Goal: Communication & Community: Answer question/provide support

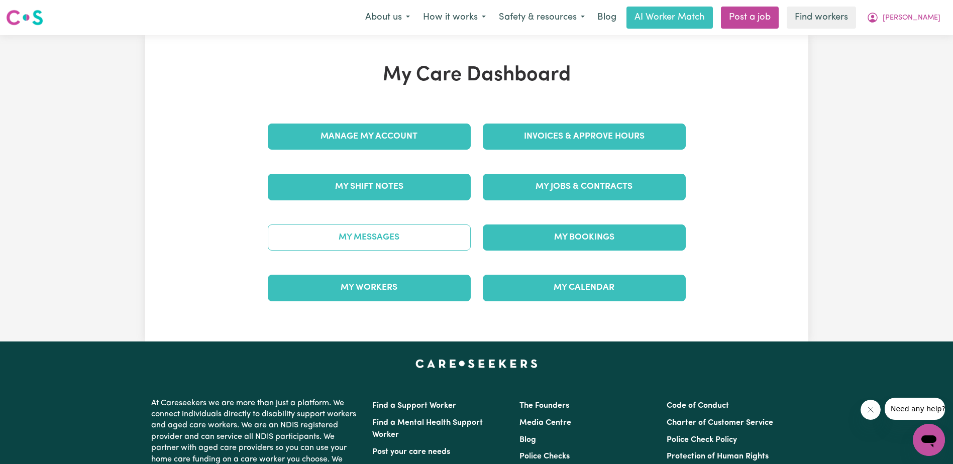
click at [364, 237] on link "My Messages" at bounding box center [369, 238] width 203 height 26
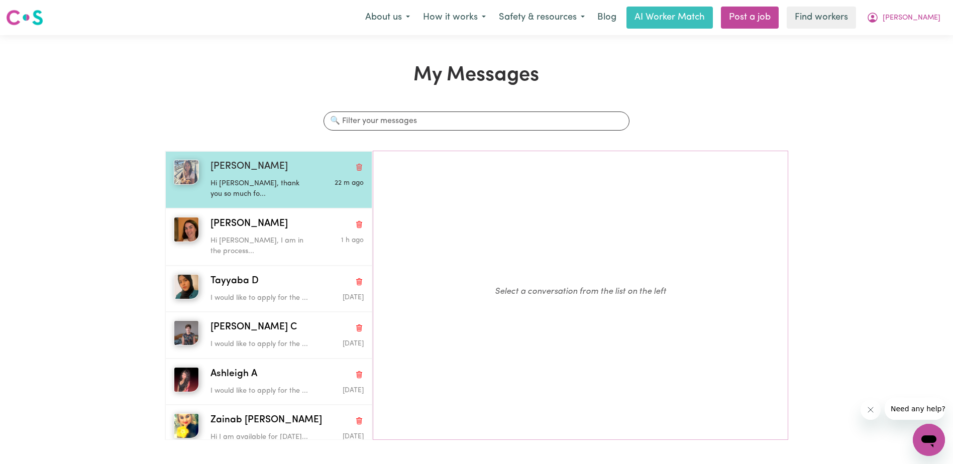
click at [318, 186] on div "22 m ago" at bounding box center [337, 183] width 51 height 10
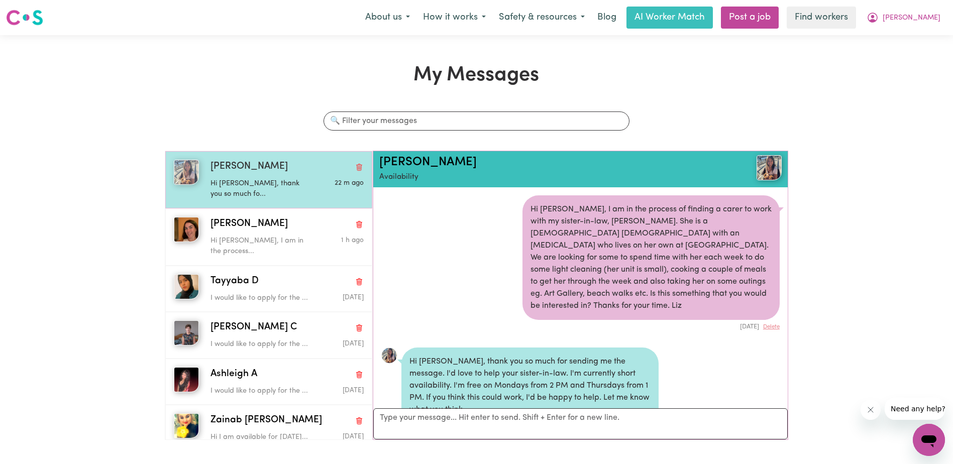
scroll to position [19, 0]
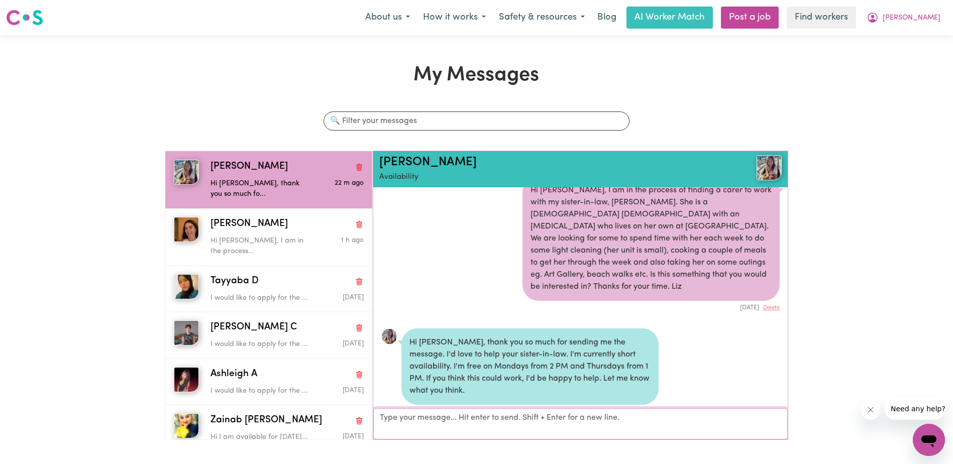
click at [434, 430] on textarea "Your reply" at bounding box center [580, 423] width 414 height 31
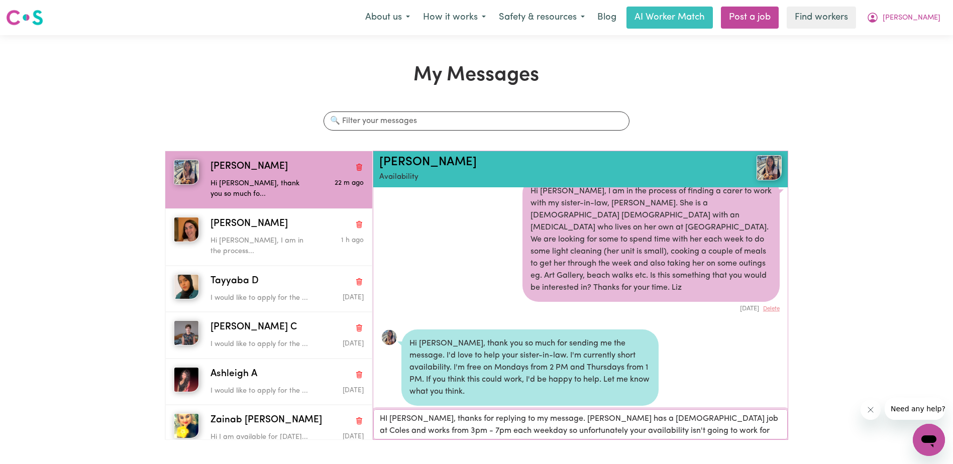
click at [686, 429] on textarea "HI [PERSON_NAME], thanks for replying to my message. [PERSON_NAME] has a [DEMOG…" at bounding box center [580, 424] width 414 height 30
click at [674, 430] on textarea "HI [PERSON_NAME], thanks for replying to my message. [PERSON_NAME] has a [DEMOG…" at bounding box center [580, 424] width 414 height 30
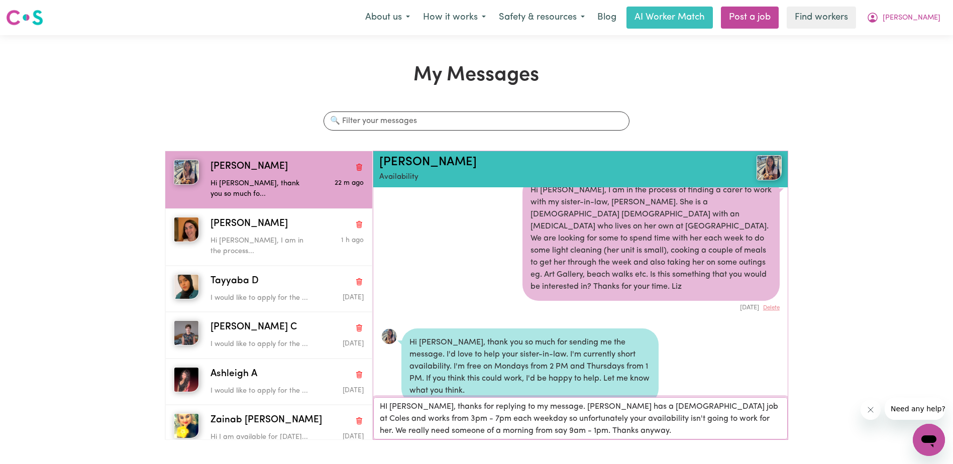
click at [740, 427] on textarea "HI [PERSON_NAME], thanks for replying to my message. [PERSON_NAME] has a [DEMOG…" at bounding box center [580, 418] width 414 height 42
type textarea "HI [PERSON_NAME], thanks for replying to my message. [PERSON_NAME] has a [DEMOG…"
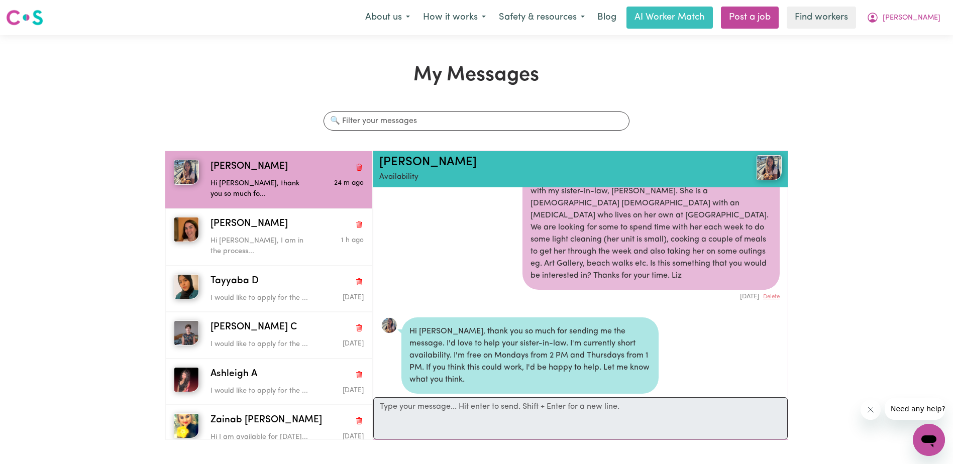
scroll to position [134, 0]
